Goal: Information Seeking & Learning: Learn about a topic

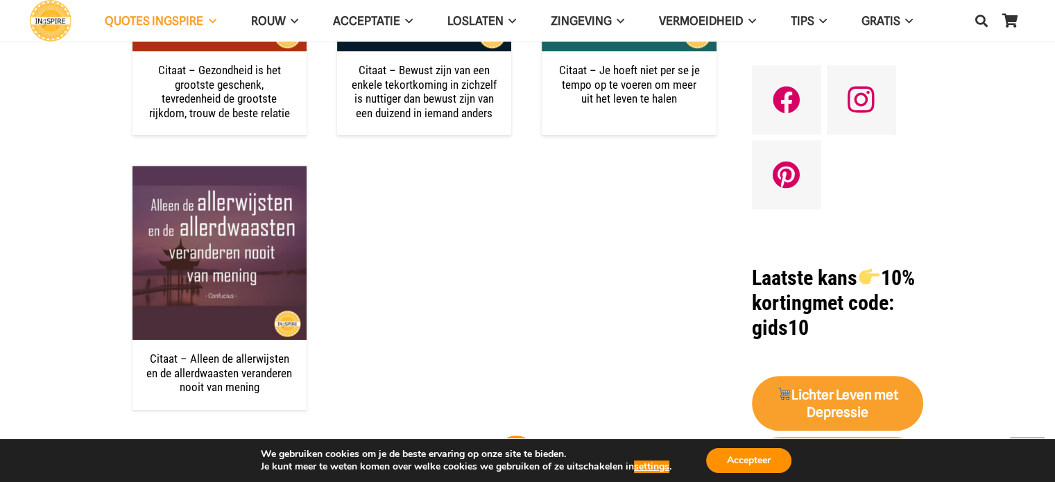
scroll to position [1179, 0]
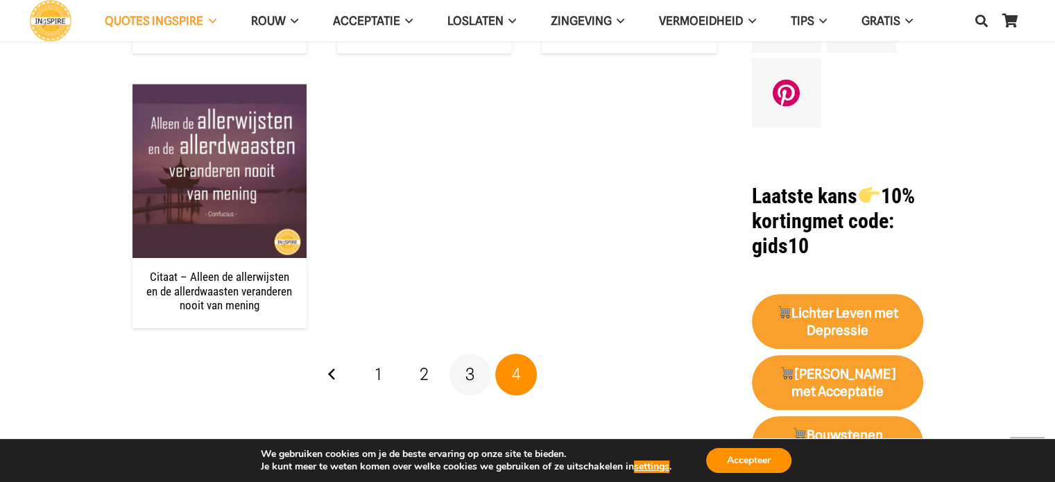
click at [463, 360] on link "3" at bounding box center [470, 375] width 42 height 42
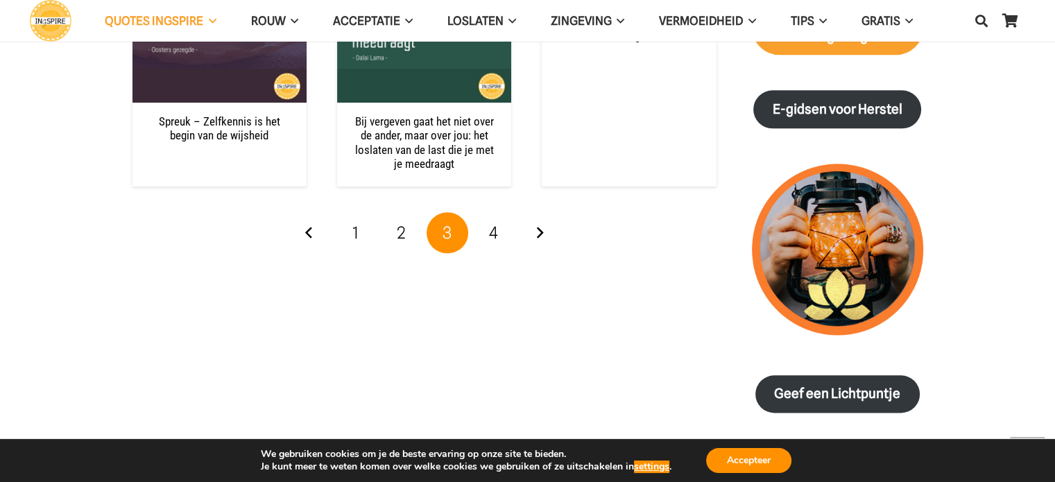
scroll to position [1525, 0]
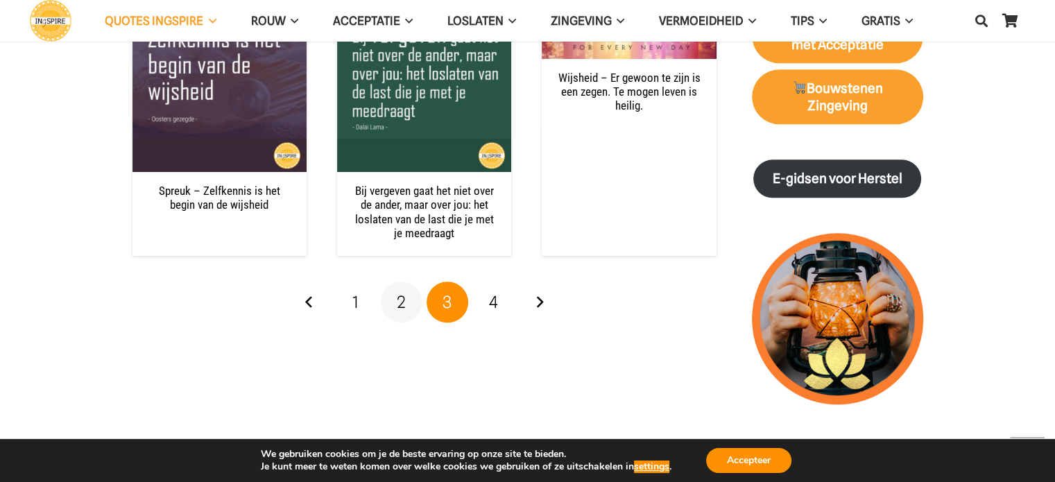
click at [396, 281] on link "2" at bounding box center [402, 302] width 42 height 42
